Goal: Find specific page/section: Find specific page/section

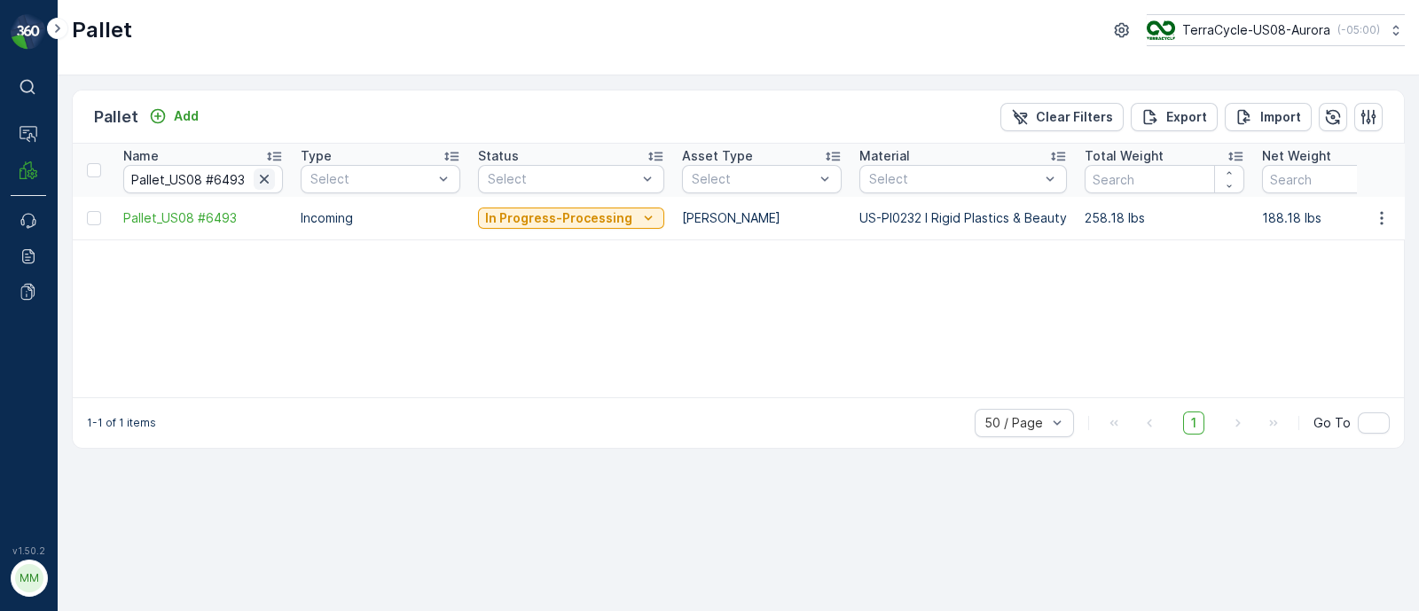
click at [264, 180] on icon "button" at bounding box center [264, 179] width 18 height 18
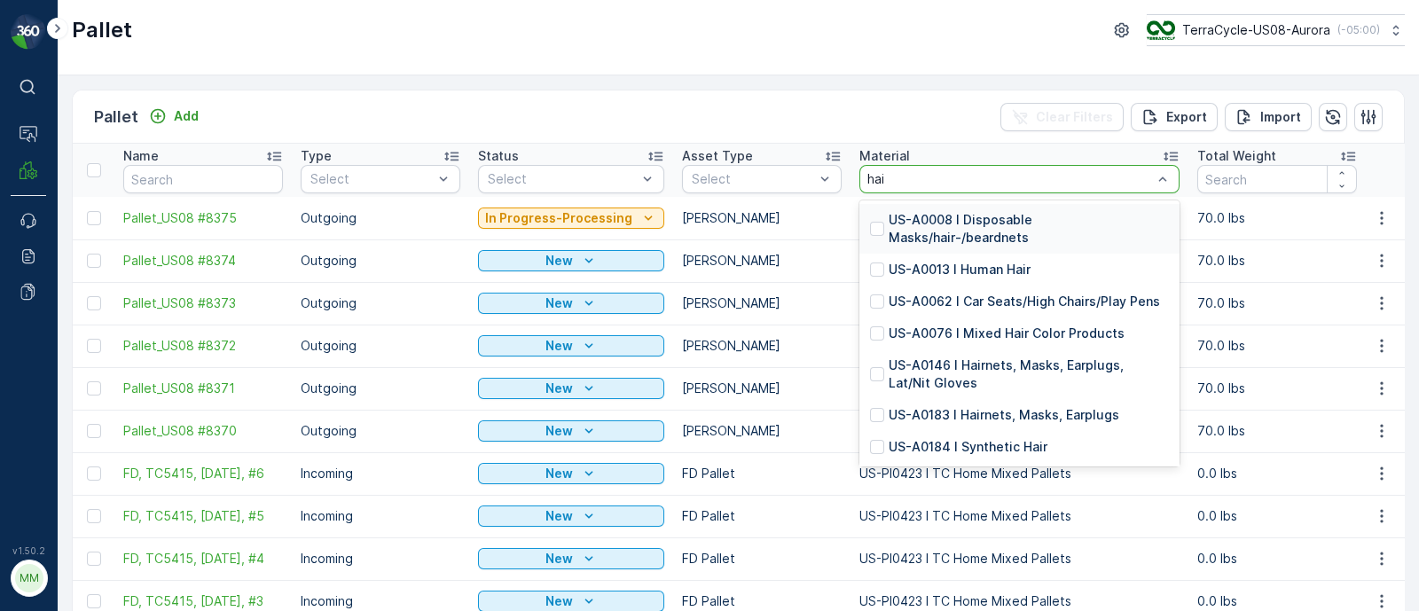
type input "hair"
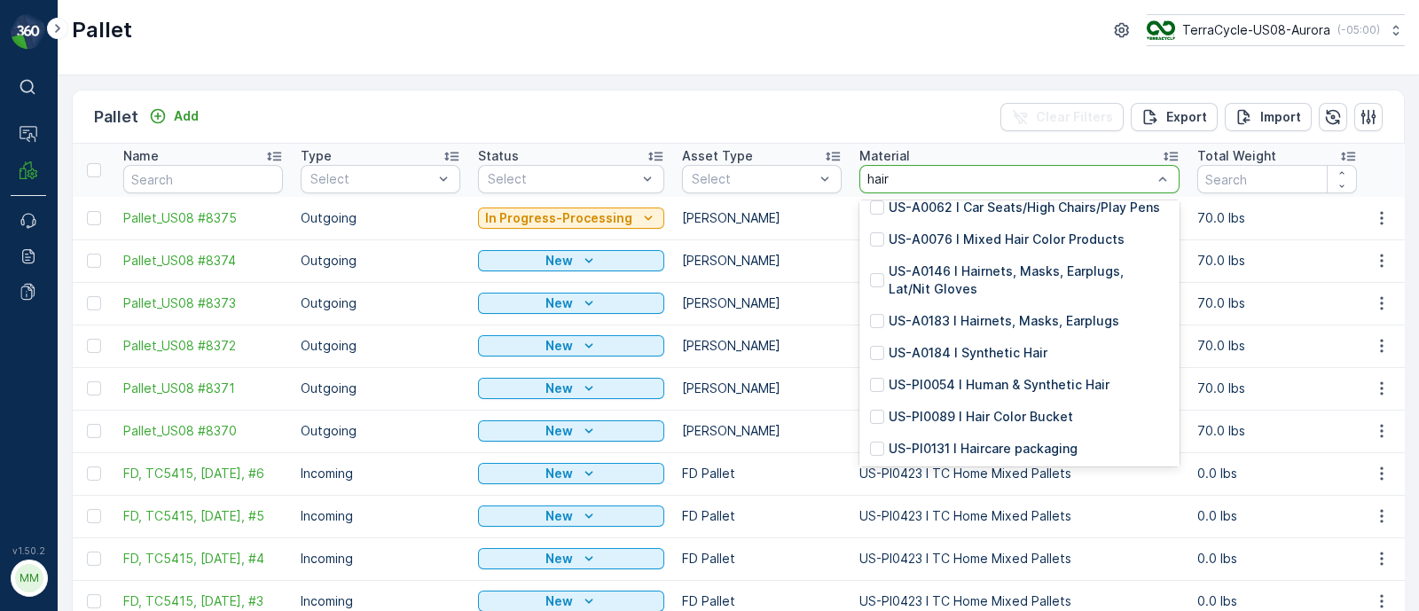
scroll to position [68, 0]
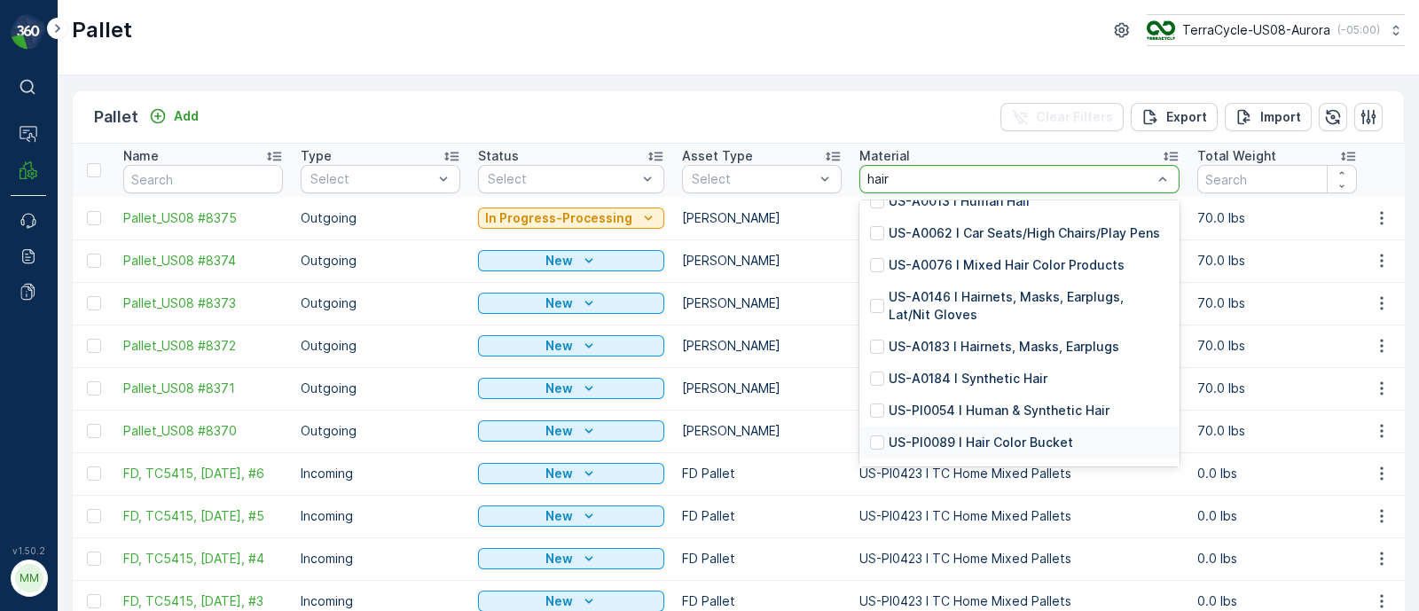
click at [1034, 436] on p "US-PI0089 I Hair Color Bucket" at bounding box center [981, 443] width 185 height 18
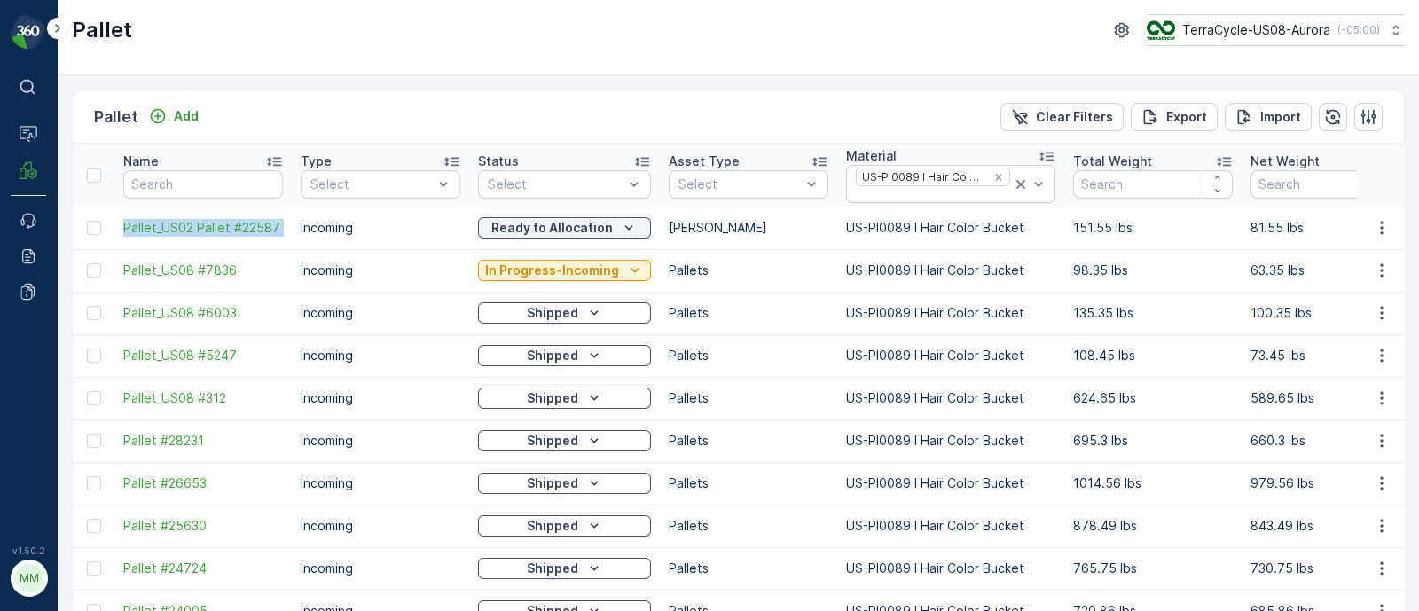
drag, startPoint x: 118, startPoint y: 228, endPoint x: 292, endPoint y: 219, distance: 174.1
copy span "Pallet_US02 Pallet #22587"
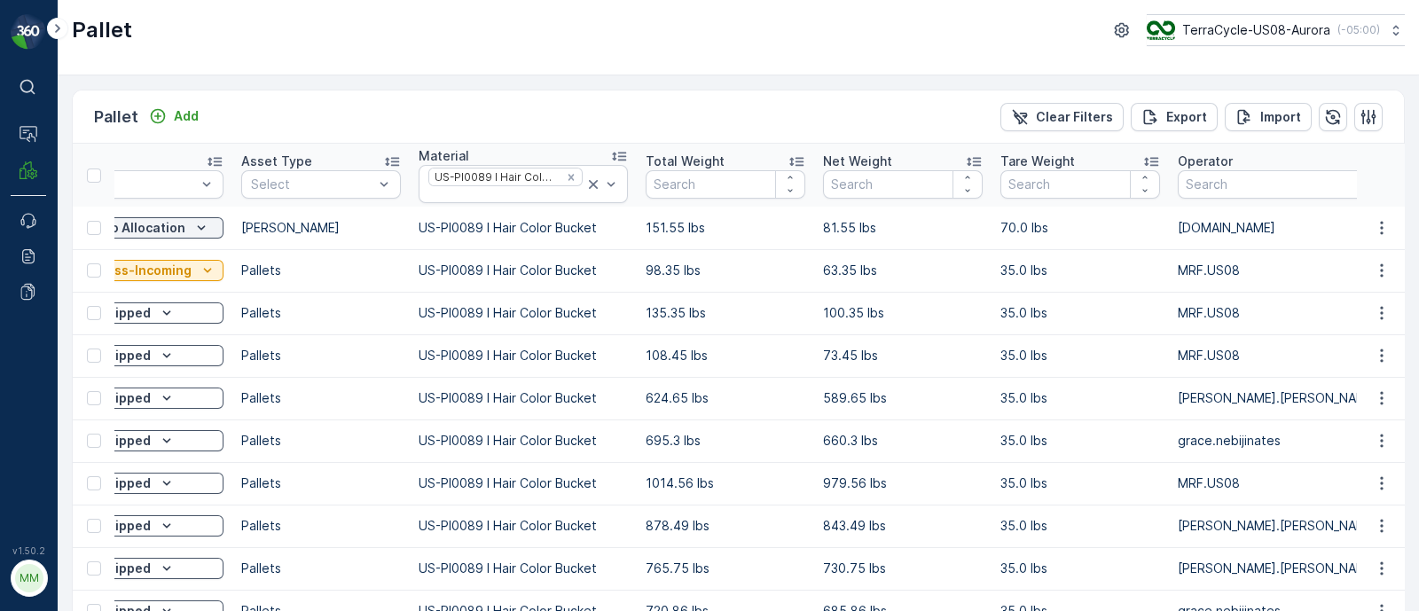
scroll to position [0, 618]
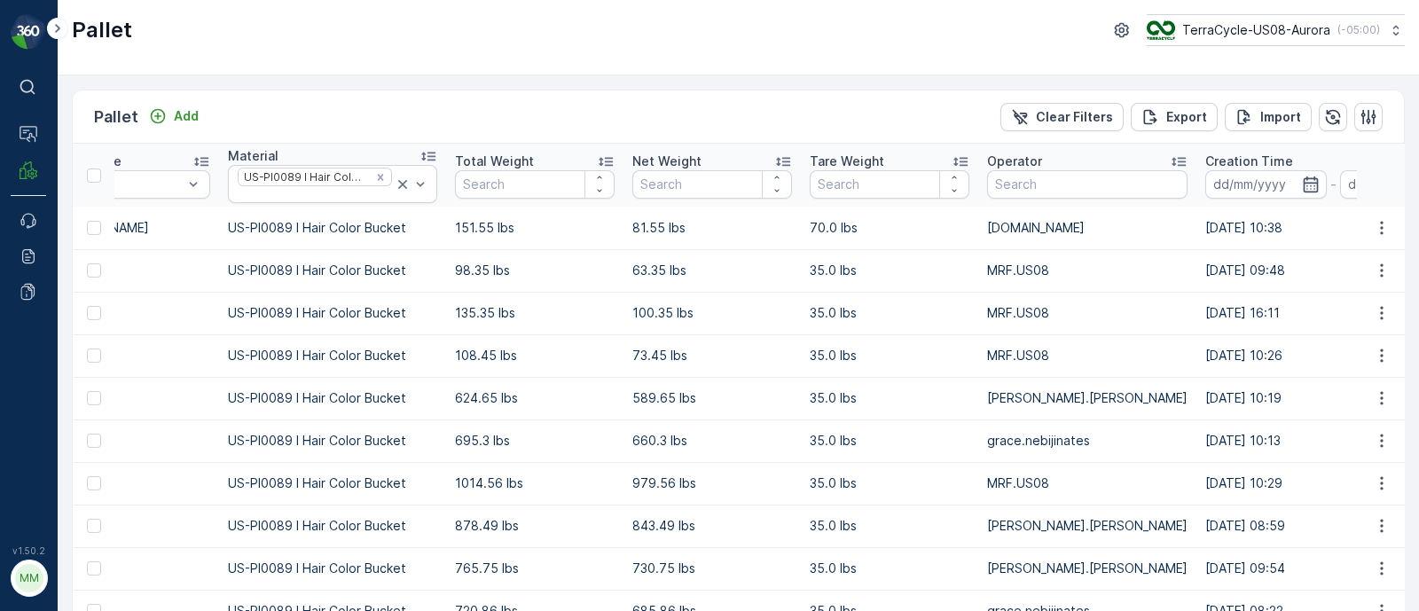
drag, startPoint x: 826, startPoint y: 230, endPoint x: 1281, endPoint y: 250, distance: 455.5
click at [1281, 250] on tbody "Pallet_US02 Pallet #22587 Incoming Ready to Allocation Gaylord US-PI0089 I Hair…" at bounding box center [1133, 547] width 3359 height 681
click at [1276, 232] on td "03.09.2025 10:38" at bounding box center [1333, 228] width 273 height 43
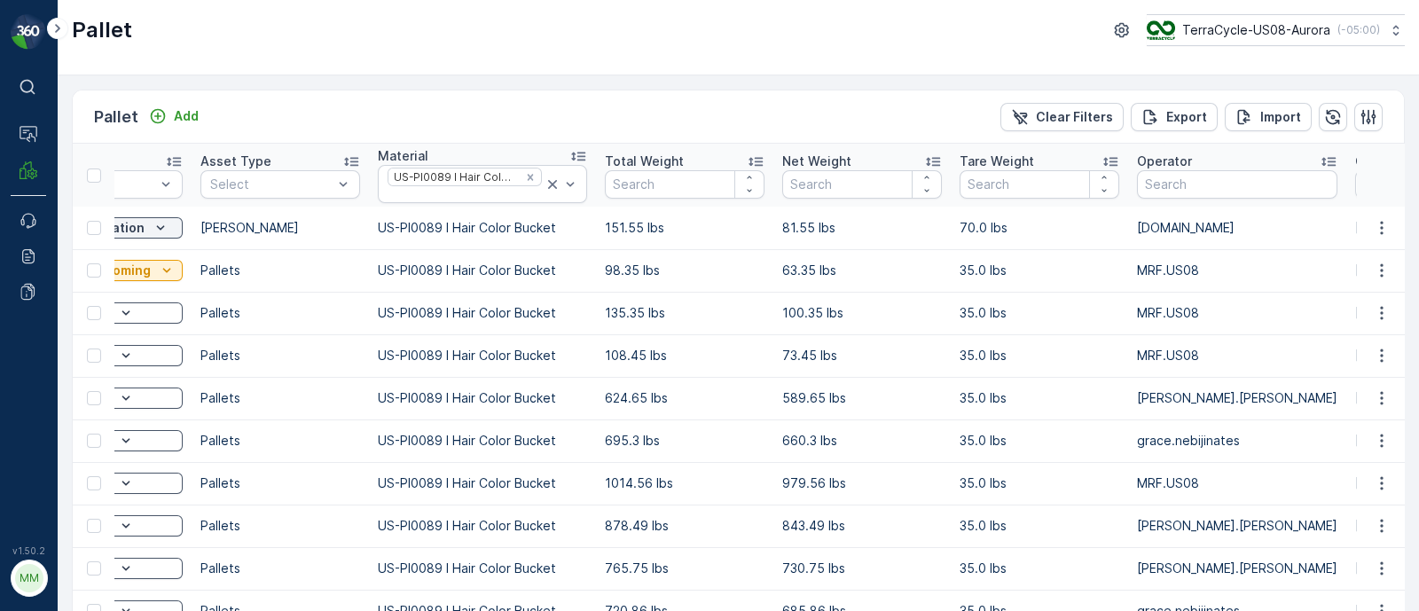
scroll to position [0, 0]
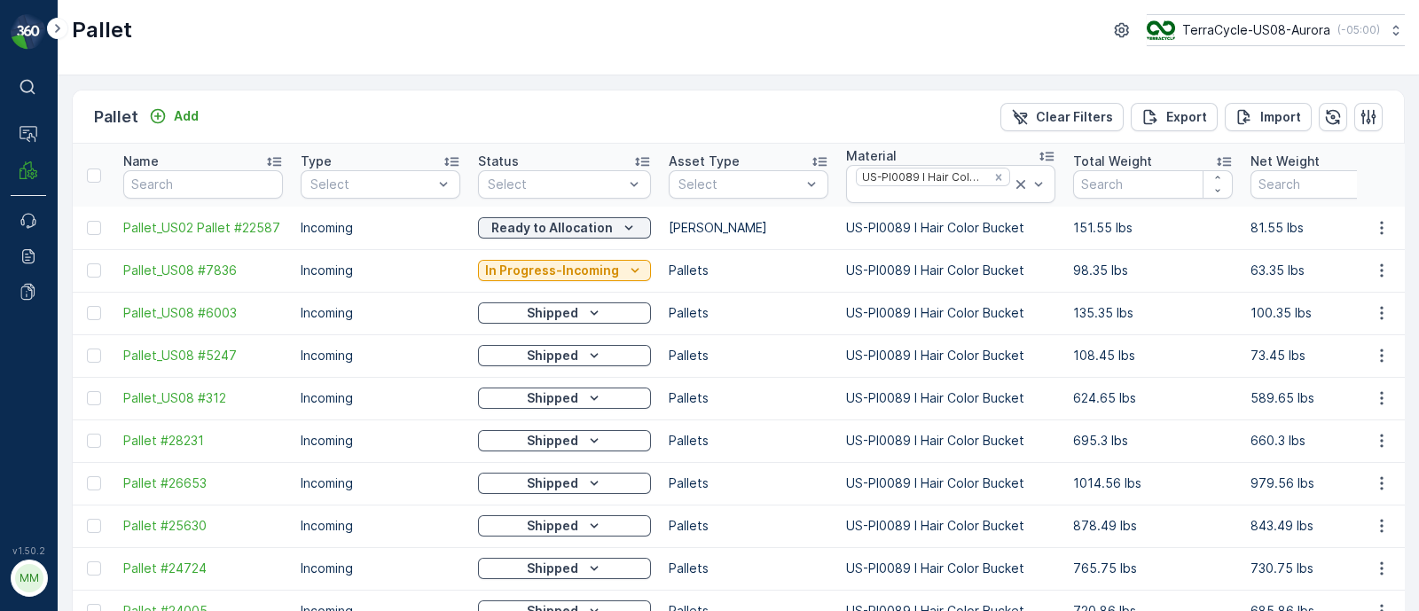
drag, startPoint x: 1263, startPoint y: 218, endPoint x: 51, endPoint y: 208, distance: 1212.6
click at [51, 208] on div "⌘B Operations MRF Events Reports Documents v 1.50.2 MM MRF.US08 Pallet TerraCyc…" at bounding box center [709, 305] width 1419 height 611
click at [424, 219] on p "Incoming" at bounding box center [381, 228] width 160 height 18
drag, startPoint x: 116, startPoint y: 228, endPoint x: 275, endPoint y: 246, distance: 159.8
click at [275, 246] on td "Pallet_US02 Pallet #22587" at bounding box center [202, 228] width 177 height 43
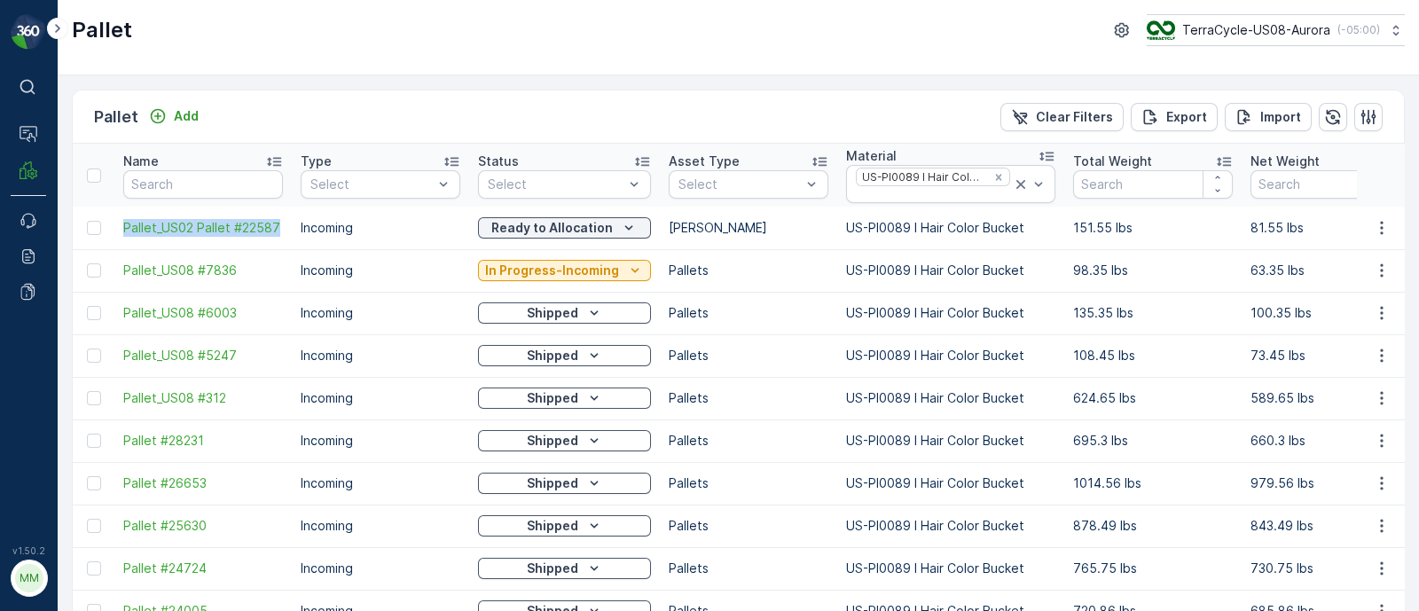
copy span "Pallet_US02 Pallet #22587"
drag, startPoint x: 847, startPoint y: 224, endPoint x: 1029, endPoint y: 219, distance: 181.9
click at [1025, 220] on p "US-PI0089 I Hair Color Bucket" at bounding box center [950, 228] width 209 height 18
copy p "US-PI0089 I Hair Color Bucket"
click at [851, 232] on p "US-PI0089 I Hair Color Bucket" at bounding box center [950, 228] width 209 height 18
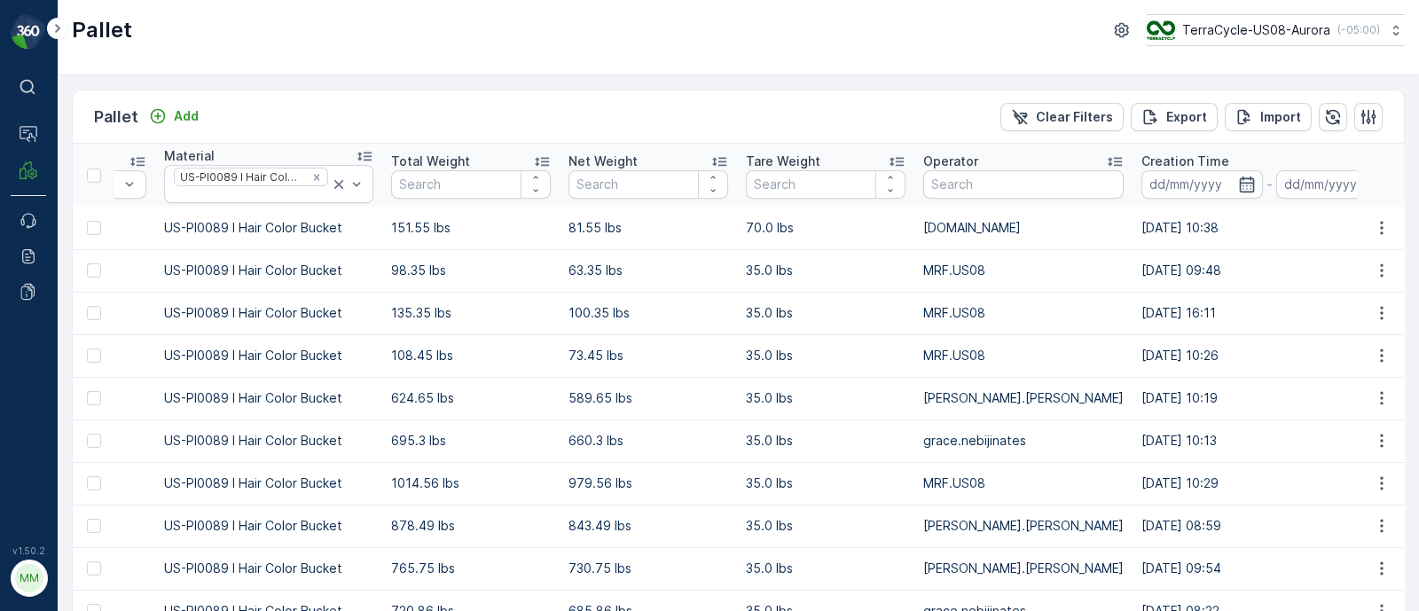
scroll to position [0, 951]
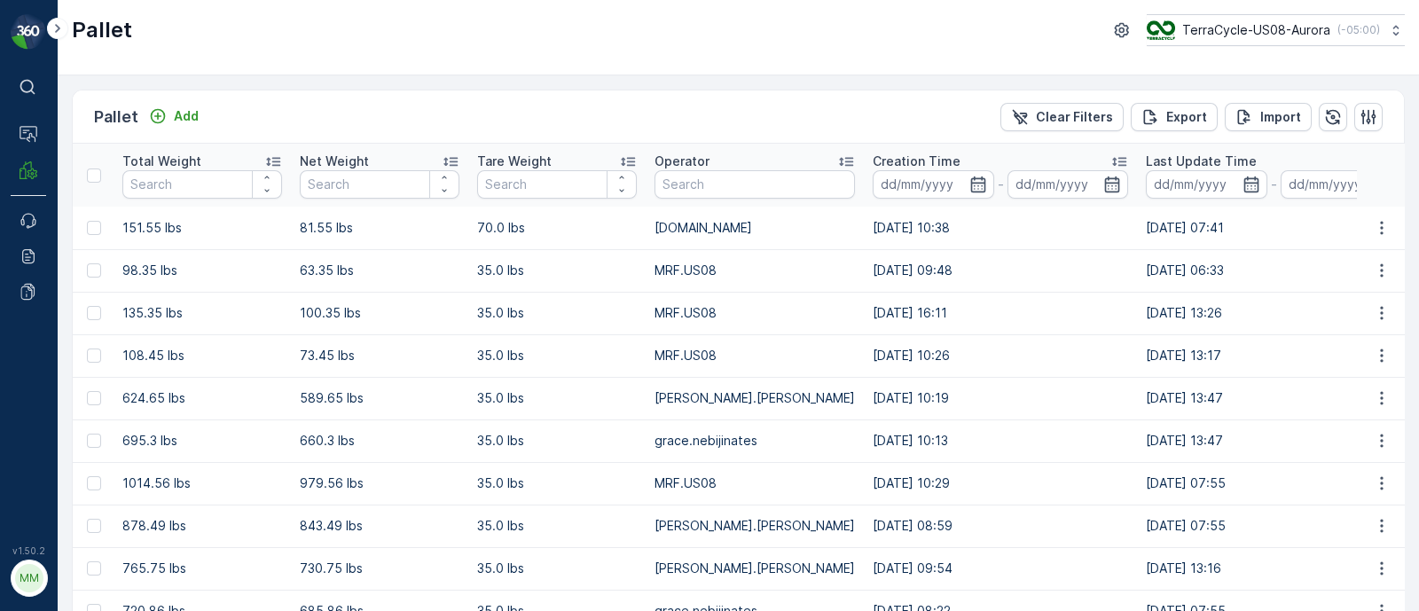
drag, startPoint x: 891, startPoint y: 234, endPoint x: 1174, endPoint y: 213, distance: 283.8
click at [1174, 213] on tr "Pallet_US02 Pallet #22587 Incoming Ready to Allocation Gaylord US-PI0089 I Hair…" at bounding box center [801, 228] width 3359 height 43
click at [646, 243] on td "[DOMAIN_NAME]" at bounding box center [755, 228] width 218 height 43
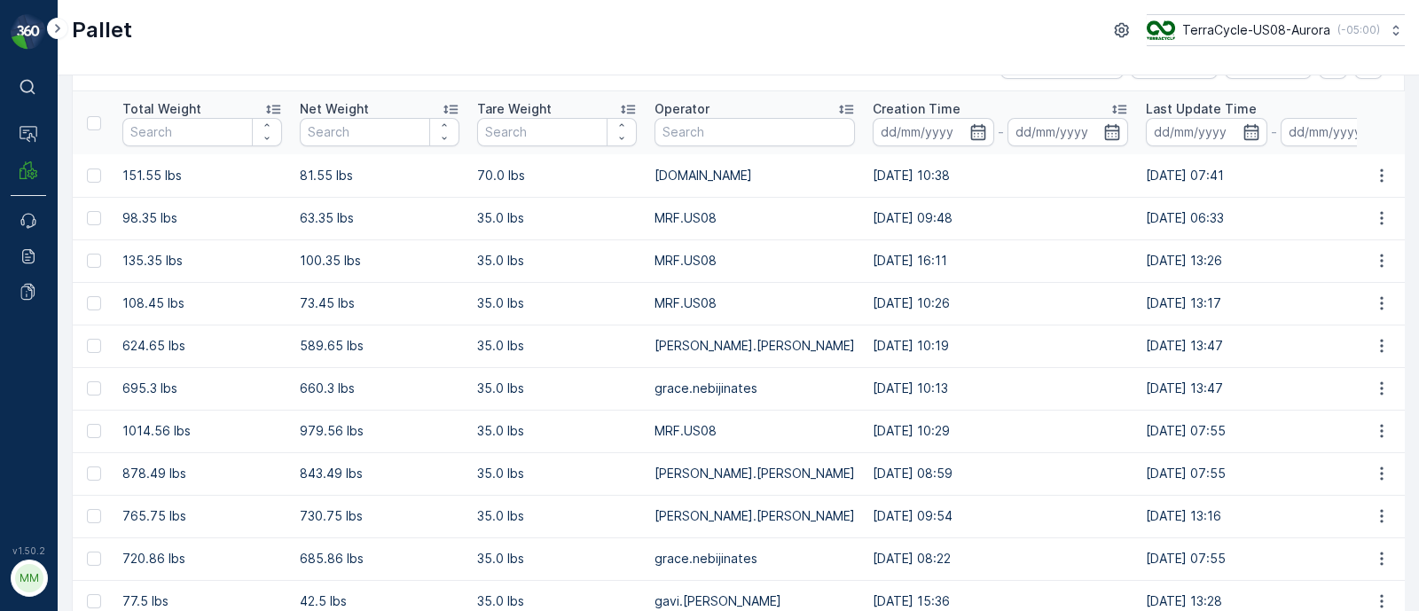
scroll to position [0, 0]
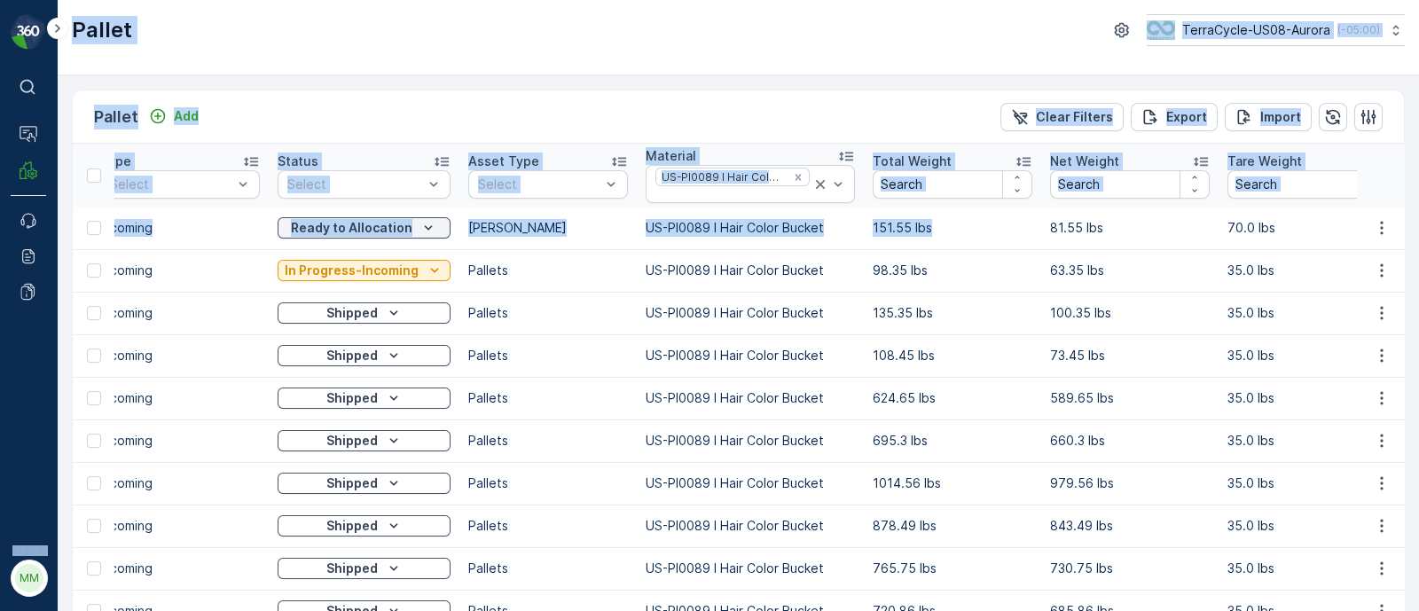
drag, startPoint x: 178, startPoint y: 220, endPoint x: 53, endPoint y: 232, distance: 125.6
click at [53, 232] on div "⌘B Operations MRF Events Reports Documents v 1.50.2 MM MRF.US08 Pallet TerraCyc…" at bounding box center [709, 305] width 1419 height 611
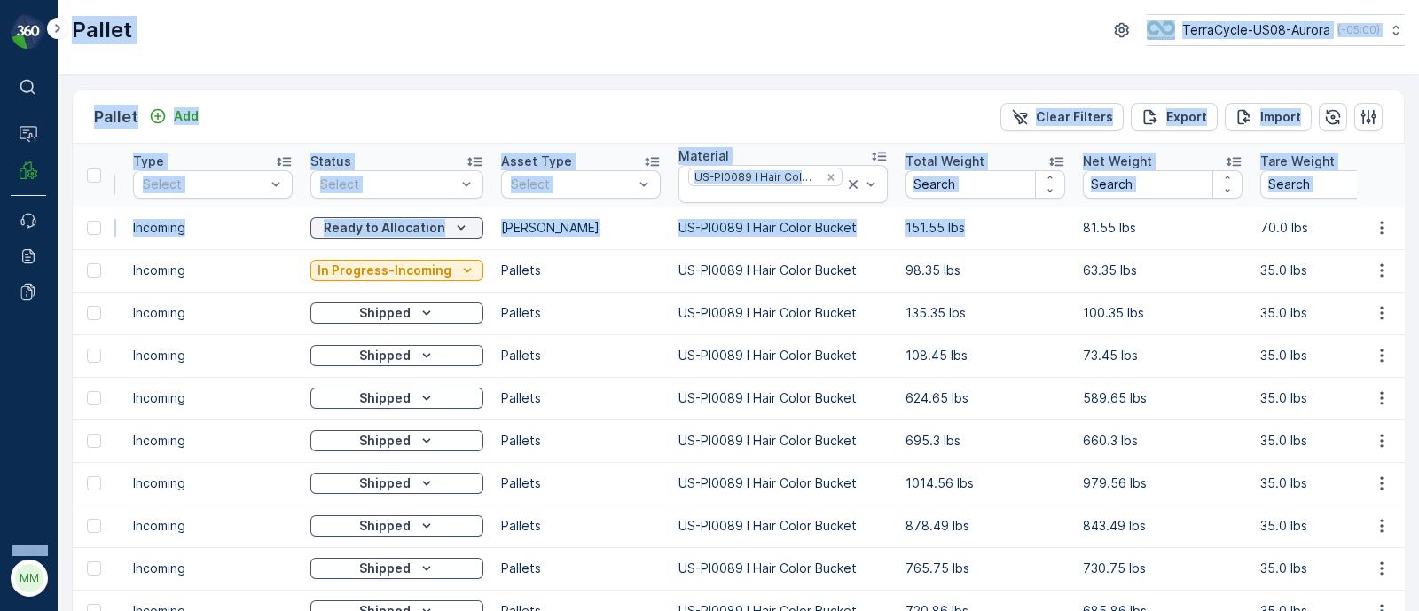
click at [244, 226] on p "Incoming" at bounding box center [213, 228] width 160 height 18
click at [616, 236] on td "Gaylord" at bounding box center [580, 228] width 177 height 43
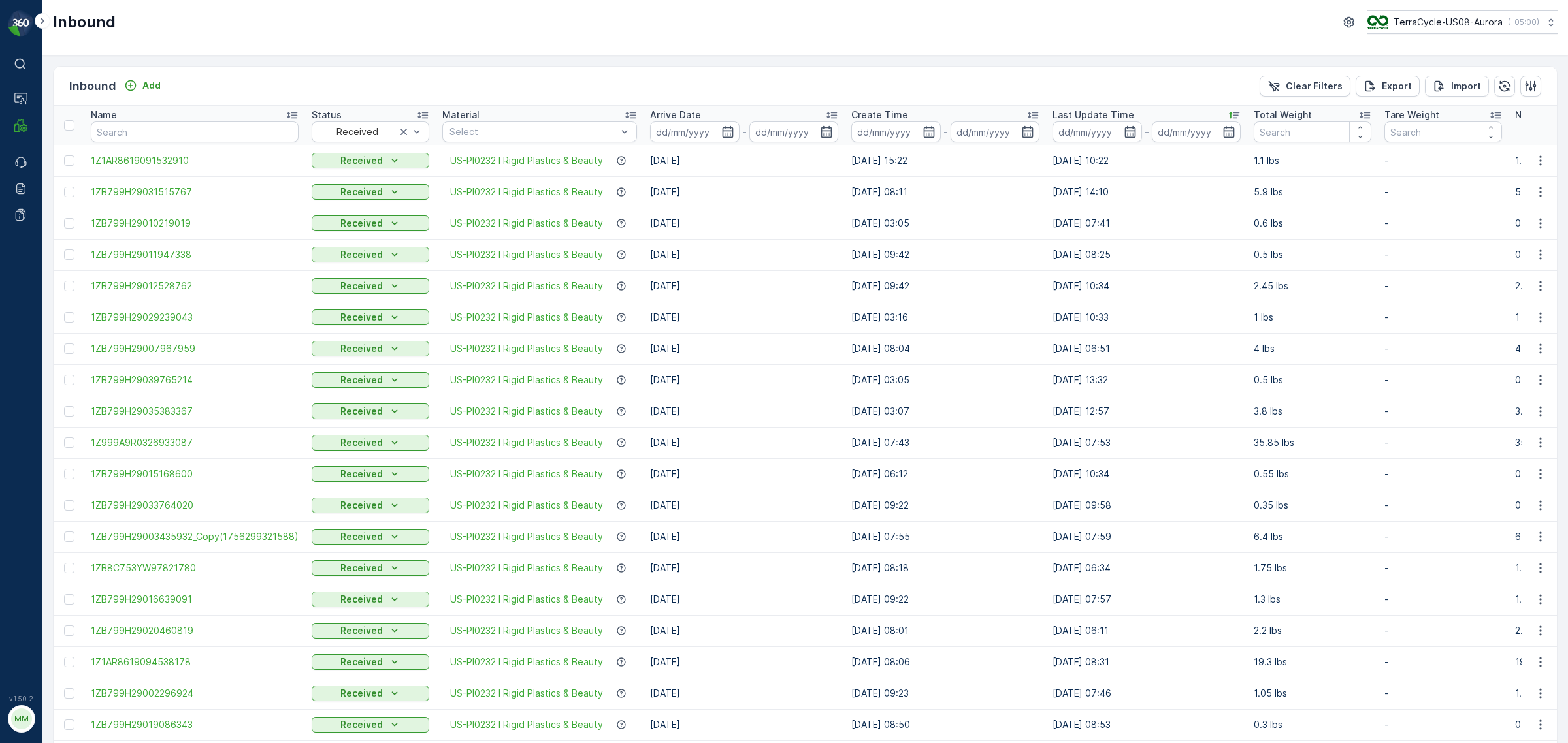
scroll to position [0, 772]
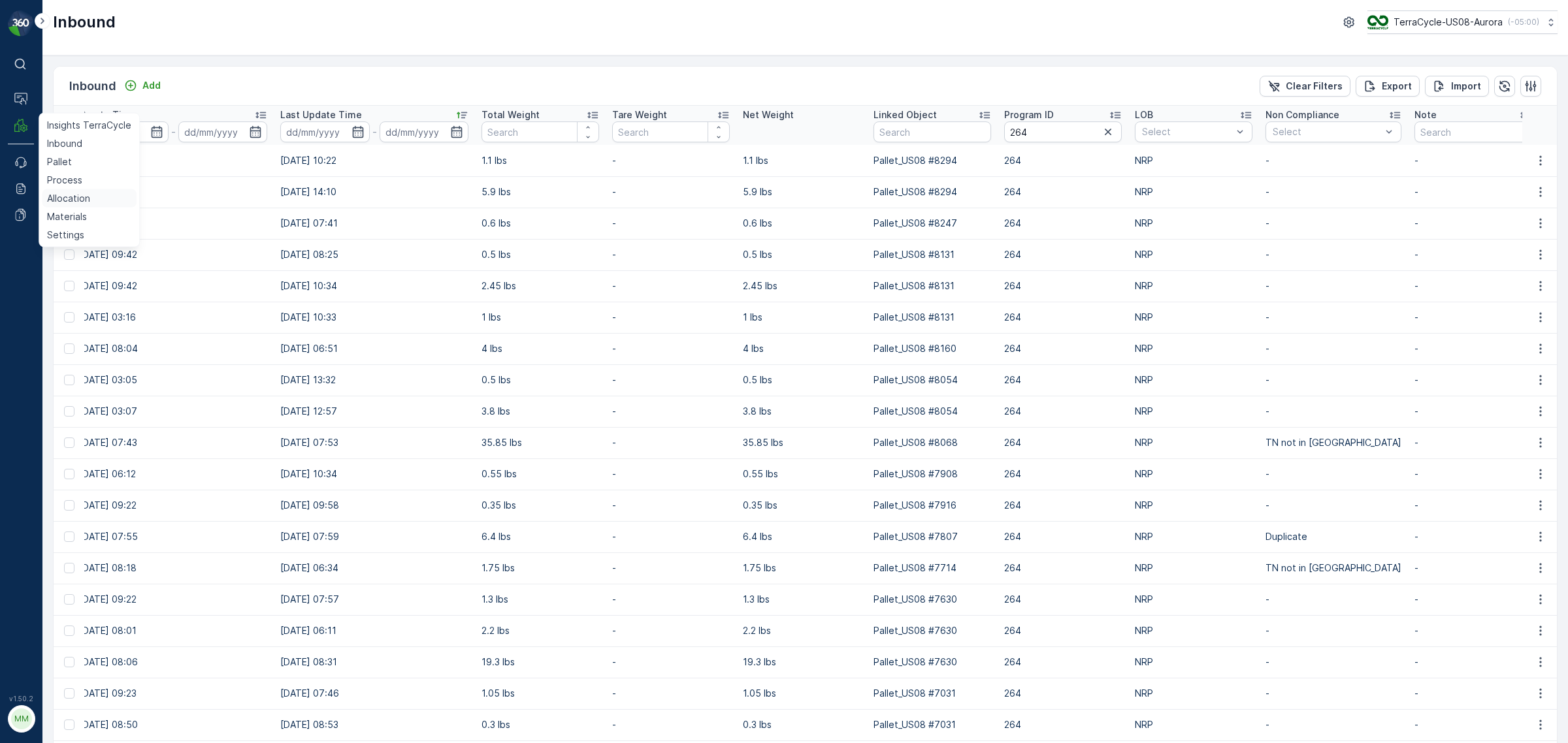
click at [56, 200] on p "Allocation" at bounding box center [68, 199] width 43 height 13
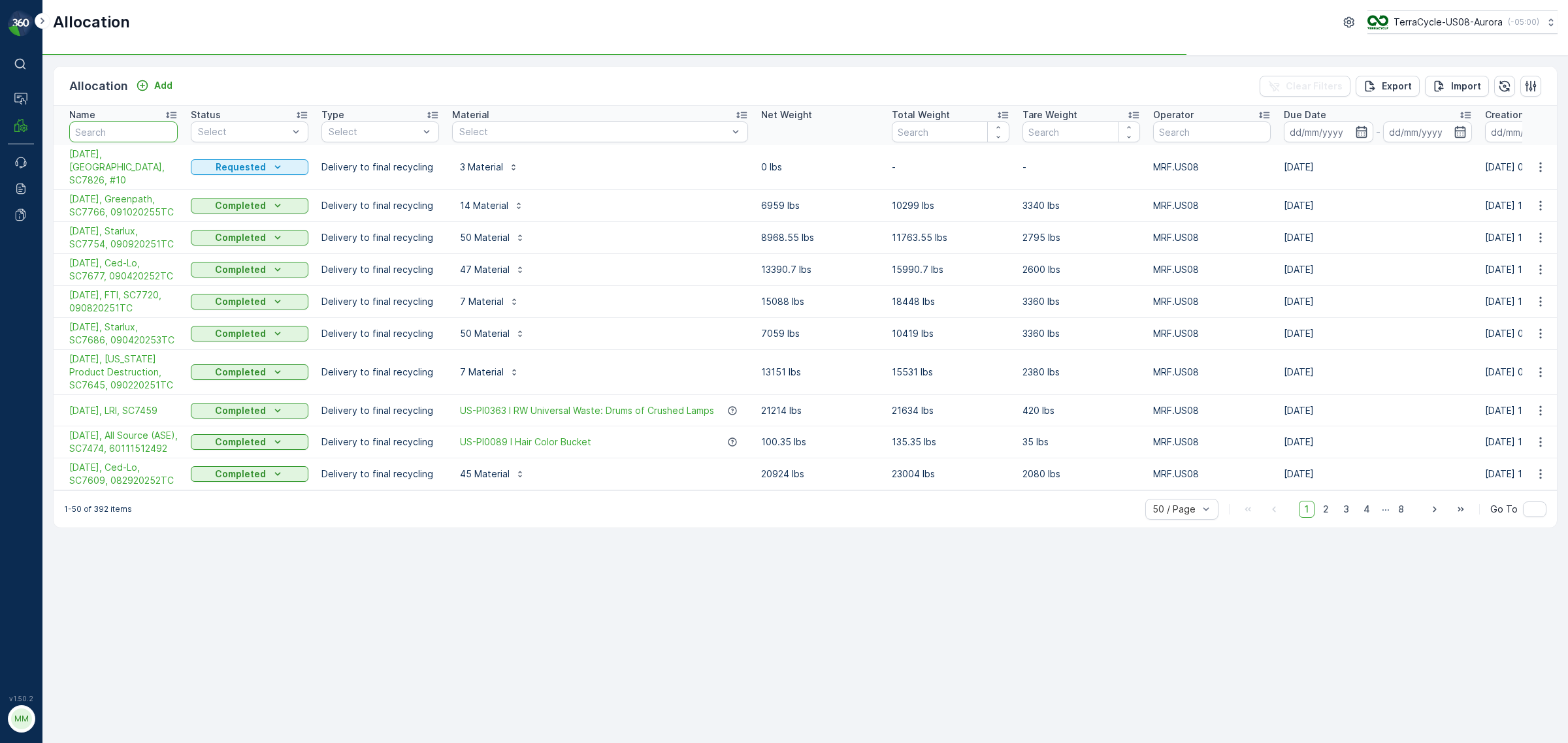
click at [119, 131] on input "text" at bounding box center [123, 132] width 108 height 21
type input "ase"
